Goal: Task Accomplishment & Management: Use online tool/utility

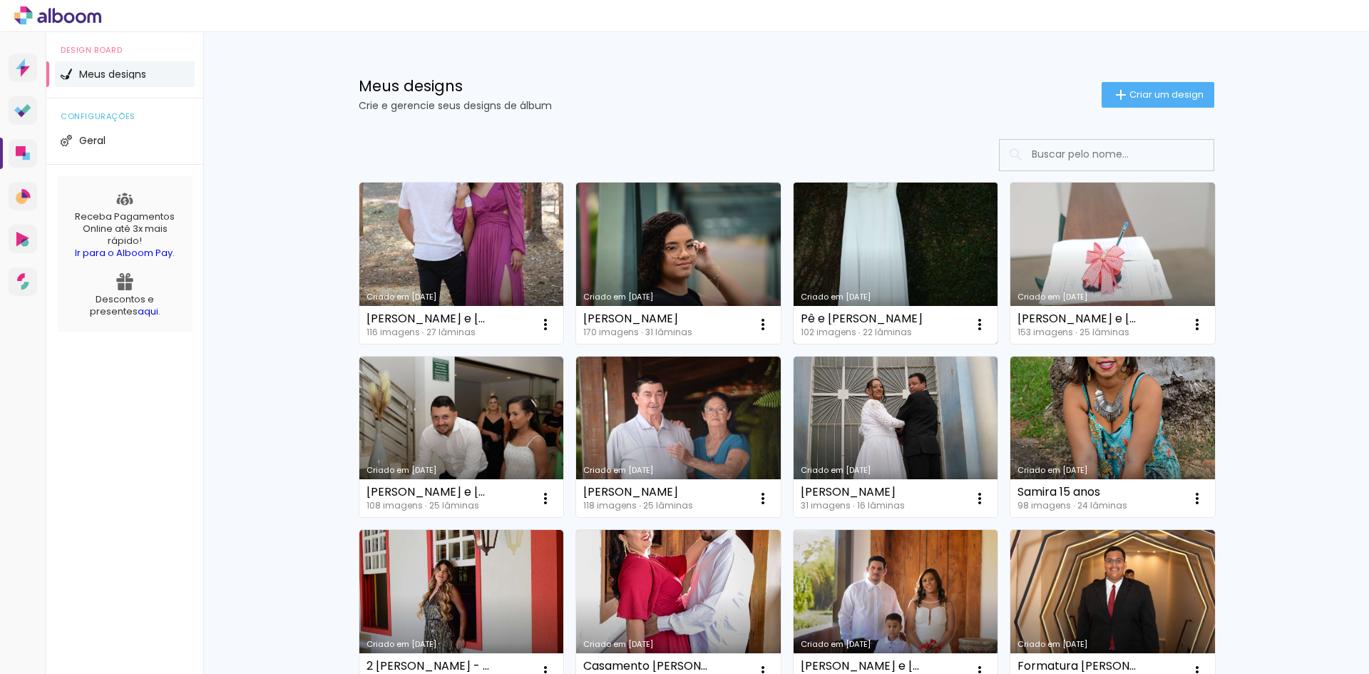
click at [906, 269] on link "Criado em [DATE]" at bounding box center [895, 262] width 205 height 161
